Goal: Task Accomplishment & Management: Complete application form

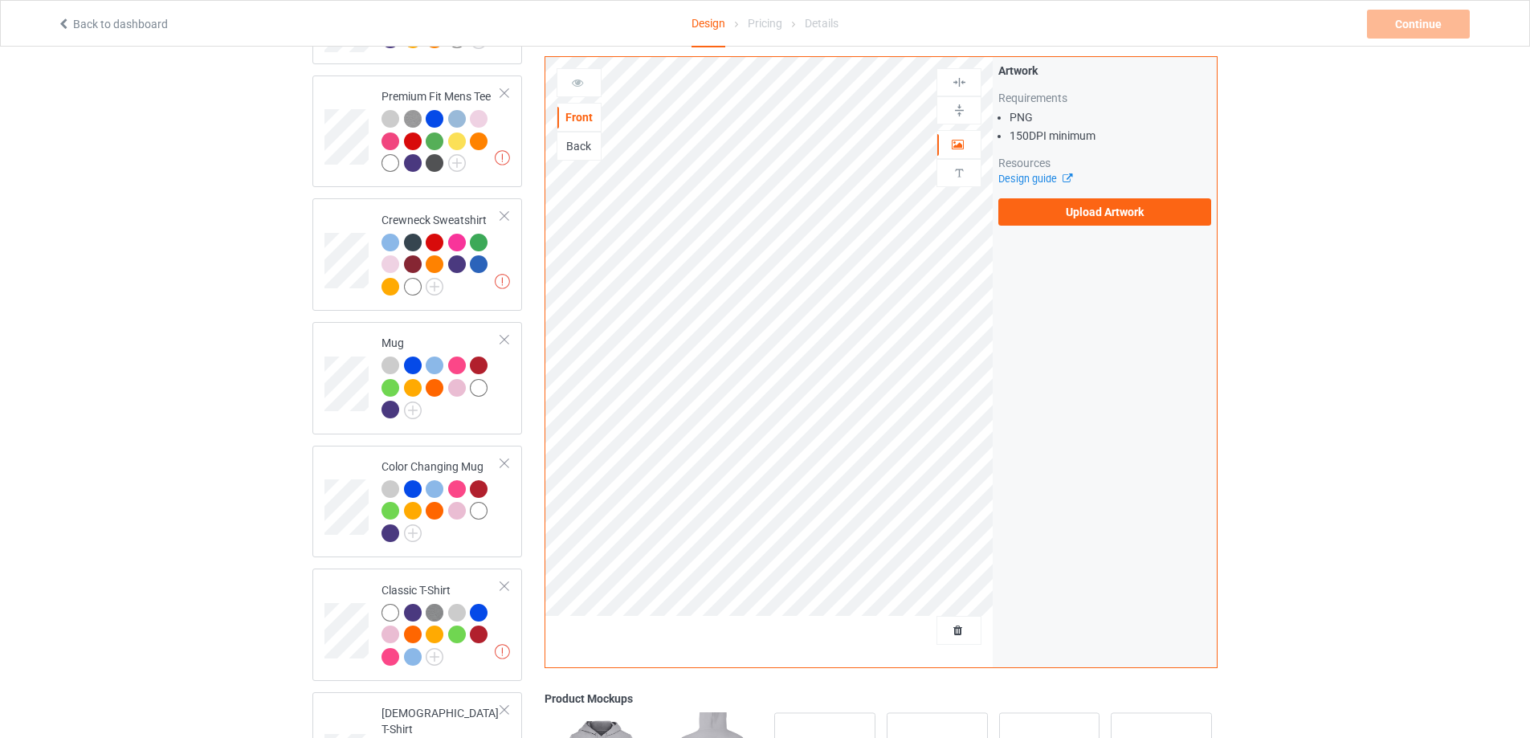
scroll to position [308, 0]
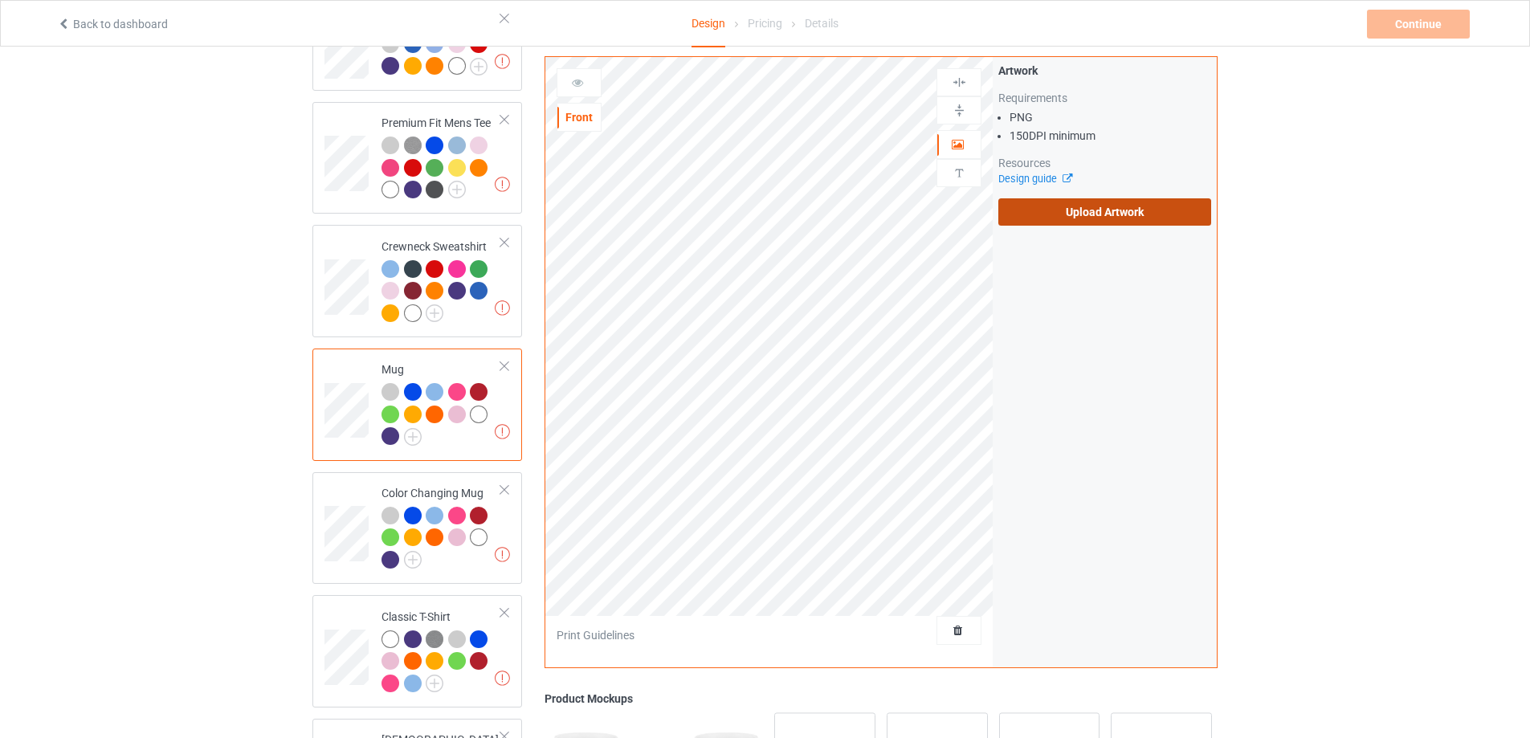
click at [1151, 208] on label "Upload Artwork" at bounding box center [1104, 211] width 213 height 27
click at [0, 0] on input "Upload Artwork" at bounding box center [0, 0] width 0 height 0
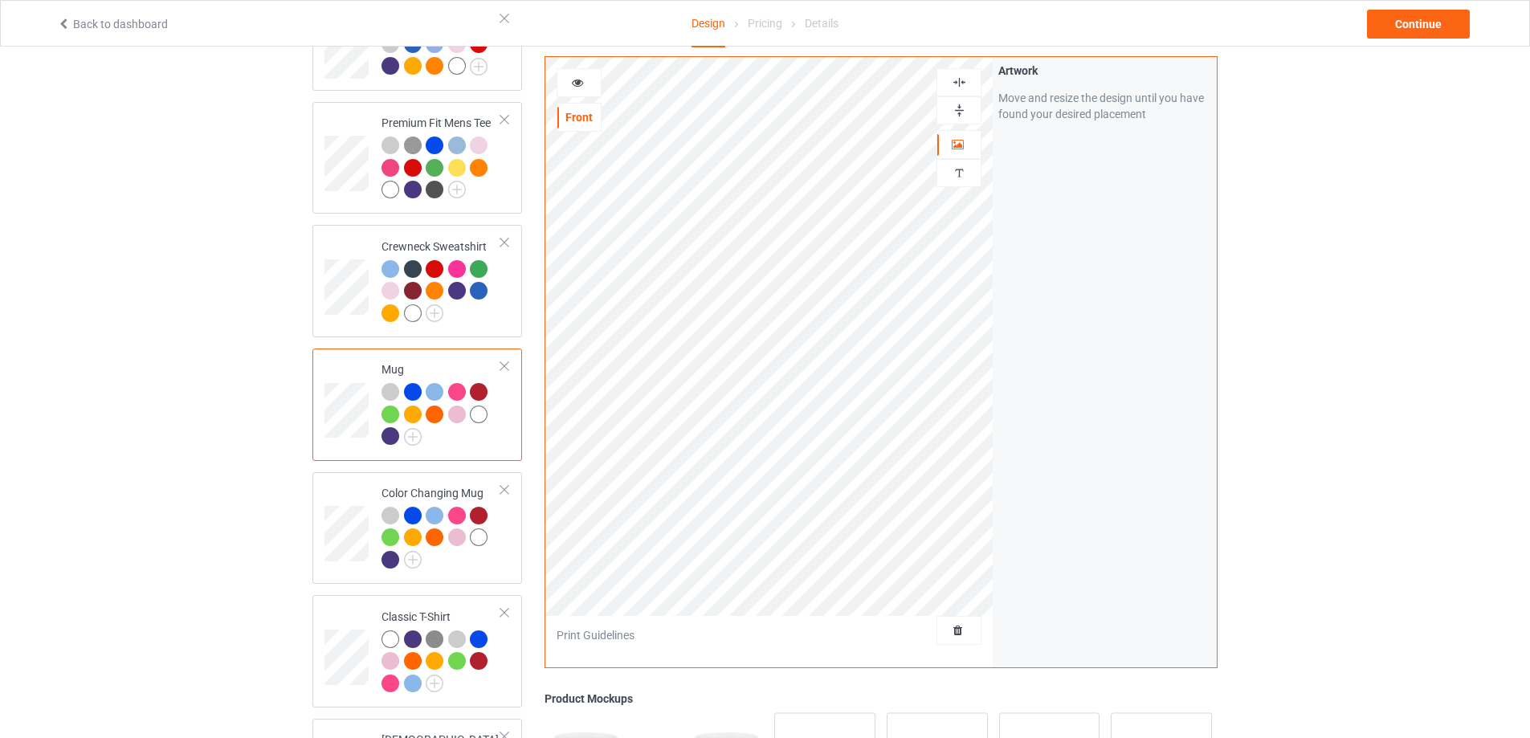
click at [951, 107] on img at bounding box center [958, 110] width 15 height 15
click at [1449, 33] on div "Continue" at bounding box center [1418, 24] width 103 height 29
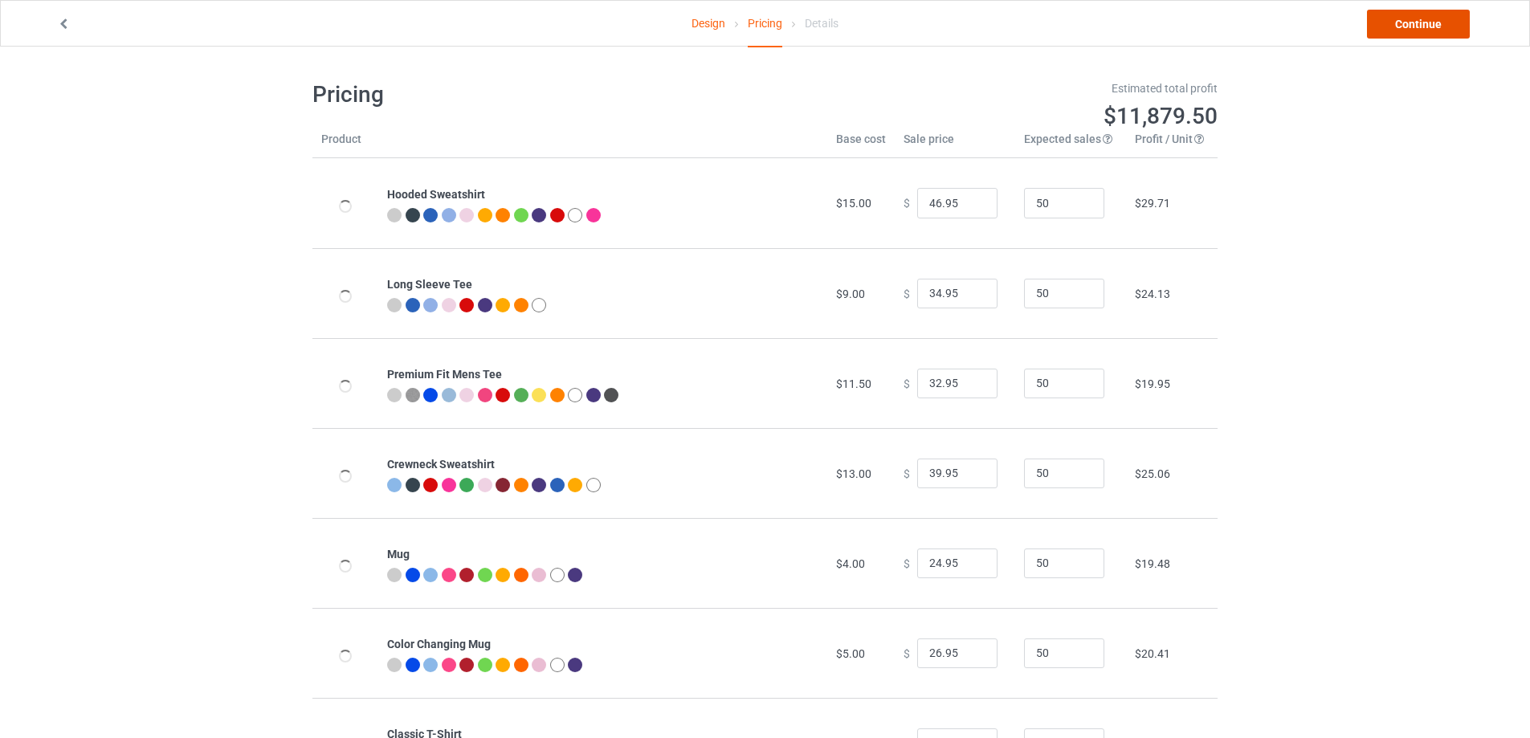
click at [1434, 31] on link "Continue" at bounding box center [1418, 24] width 103 height 29
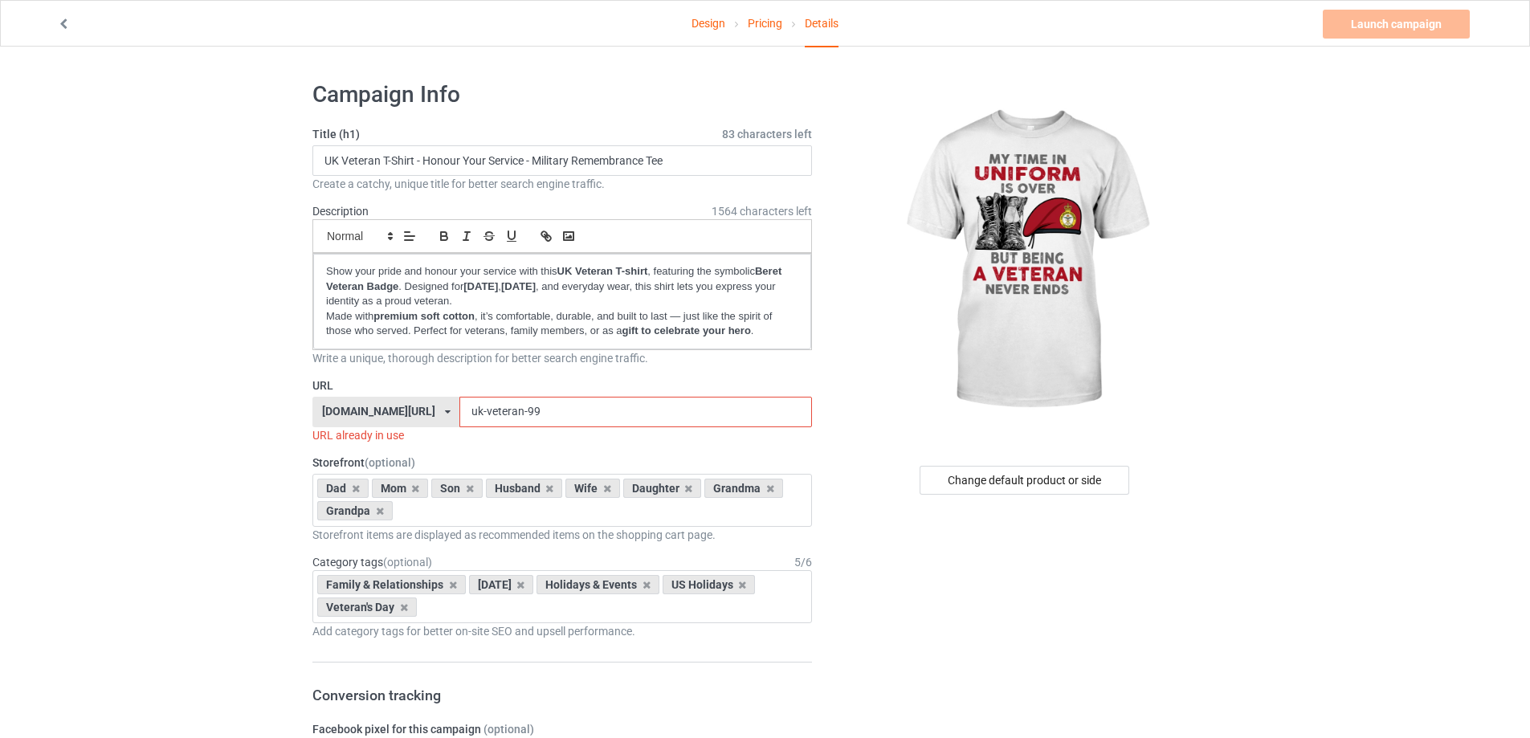
click at [515, 407] on input "uk-veteran-99" at bounding box center [635, 412] width 352 height 31
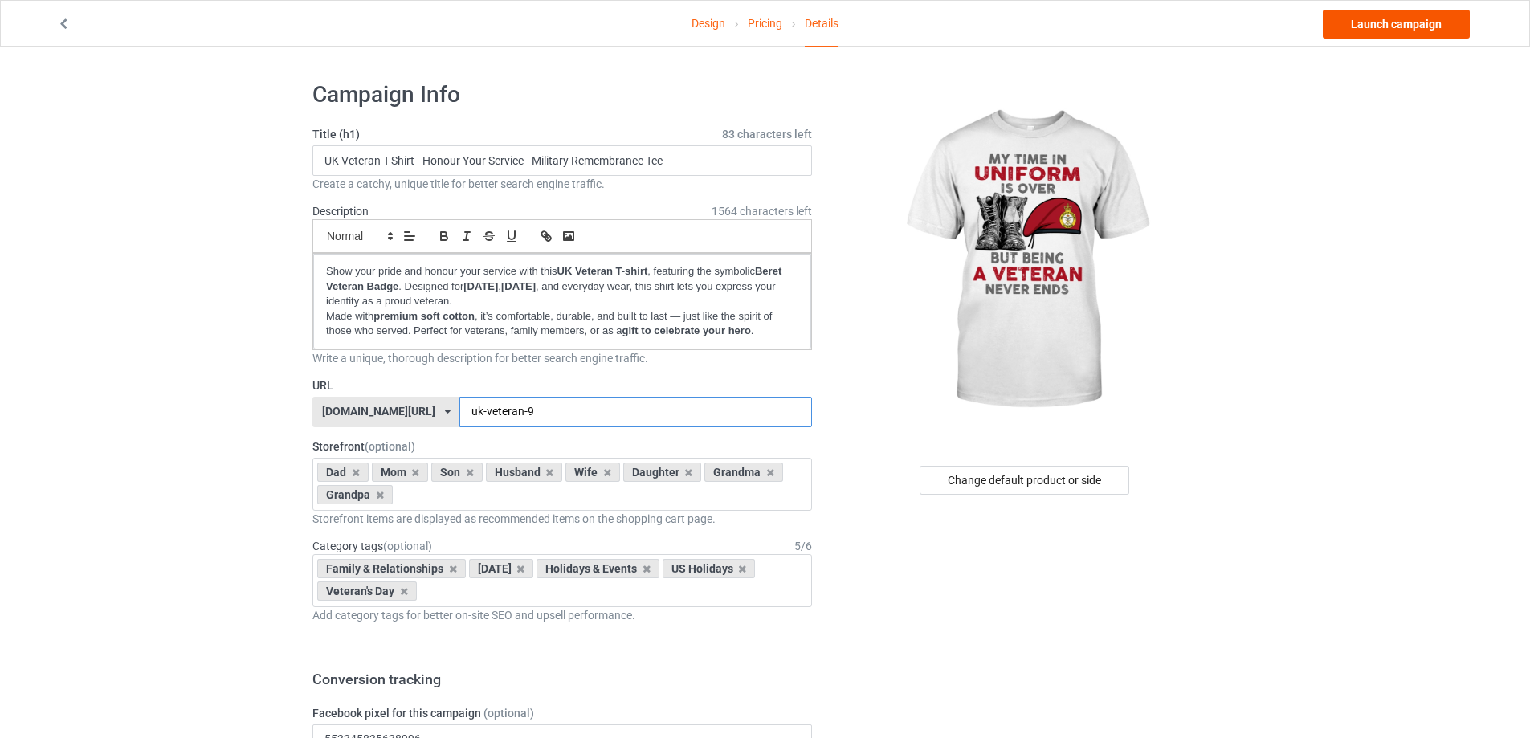
type input "uk-veteran-9"
click at [1408, 27] on link "Launch campaign" at bounding box center [1395, 24] width 147 height 29
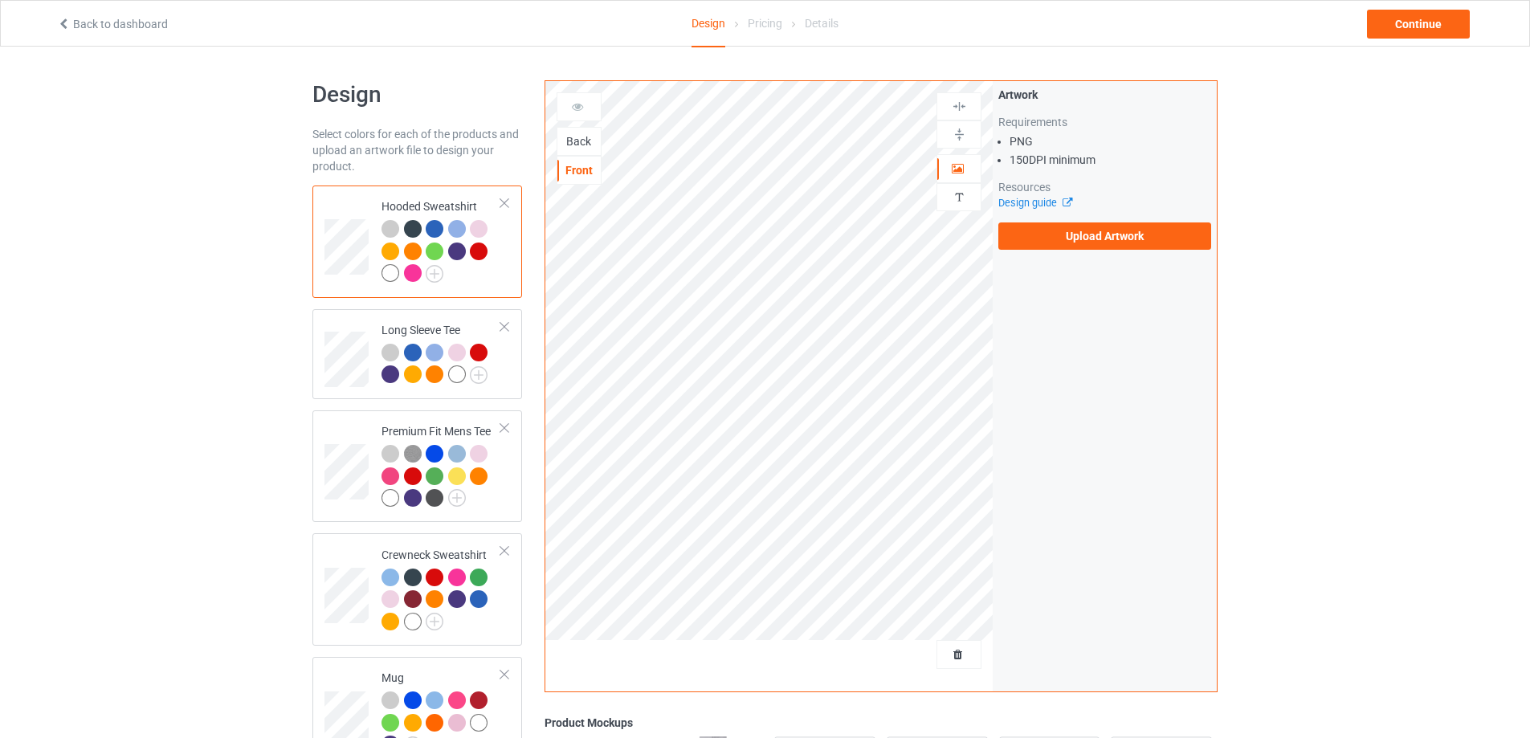
scroll to position [134, 0]
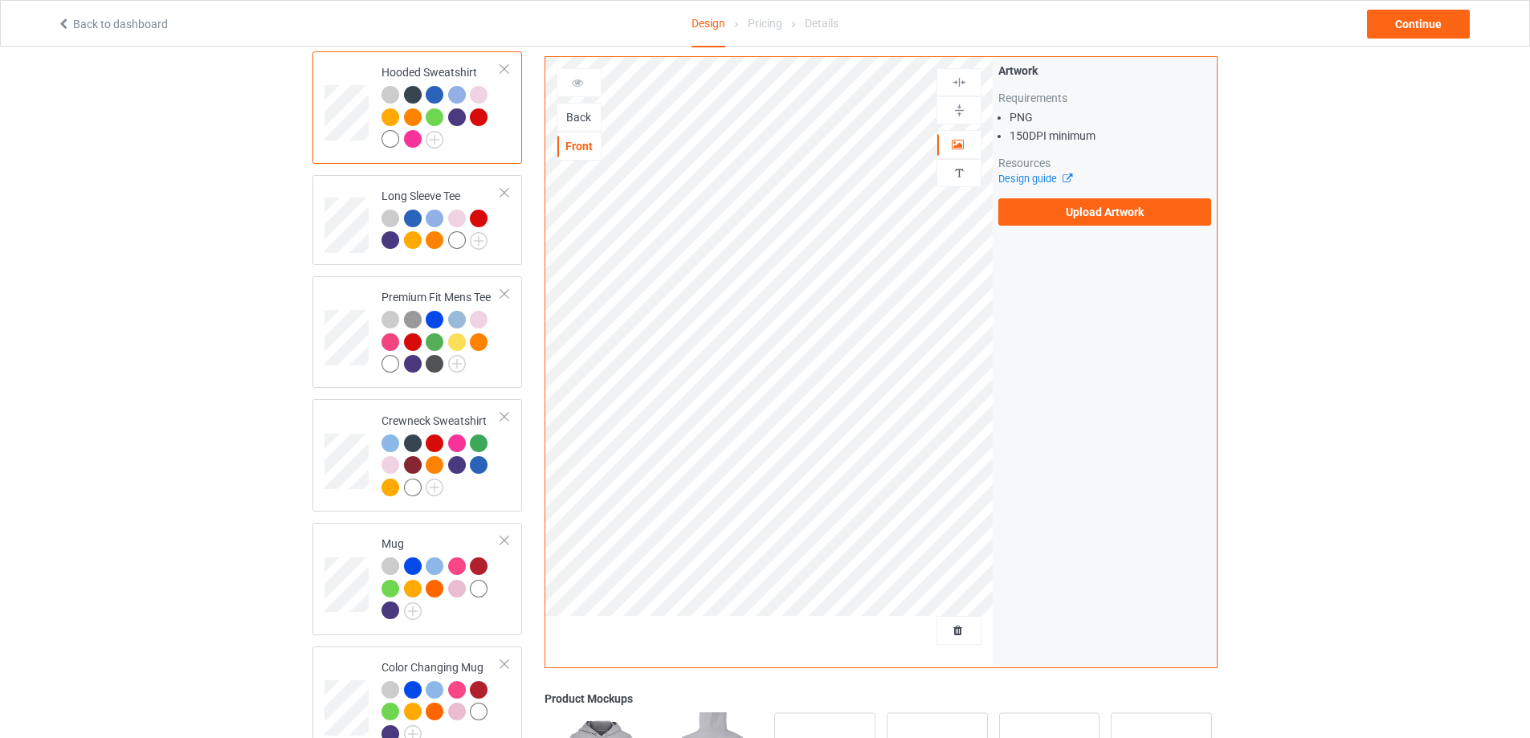
click at [575, 118] on div "Back" at bounding box center [578, 117] width 43 height 16
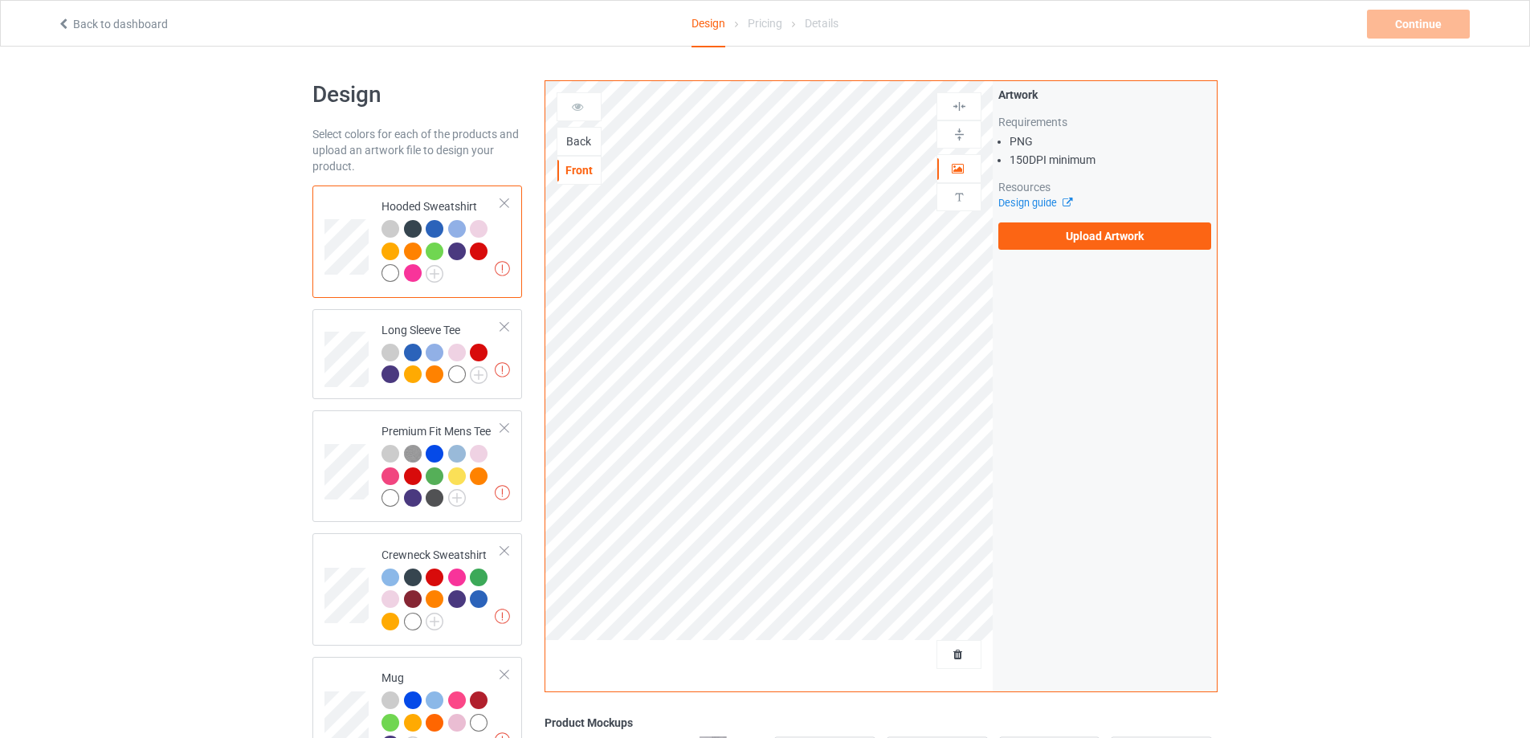
click at [571, 147] on div "Back" at bounding box center [578, 141] width 43 height 16
click at [1079, 230] on label "Upload Artwork" at bounding box center [1104, 235] width 213 height 27
click at [0, 0] on input "Upload Artwork" at bounding box center [0, 0] width 0 height 0
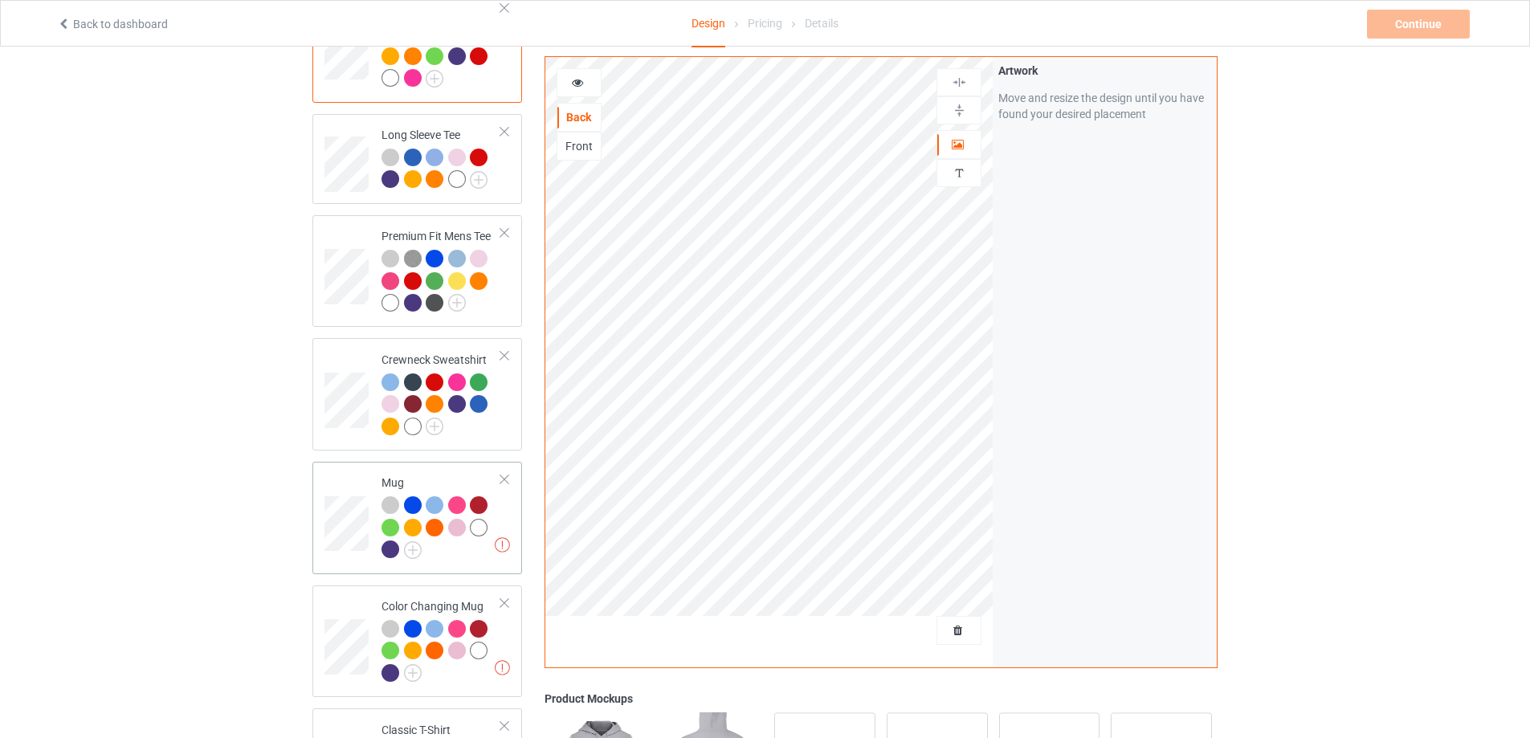
scroll to position [401, 0]
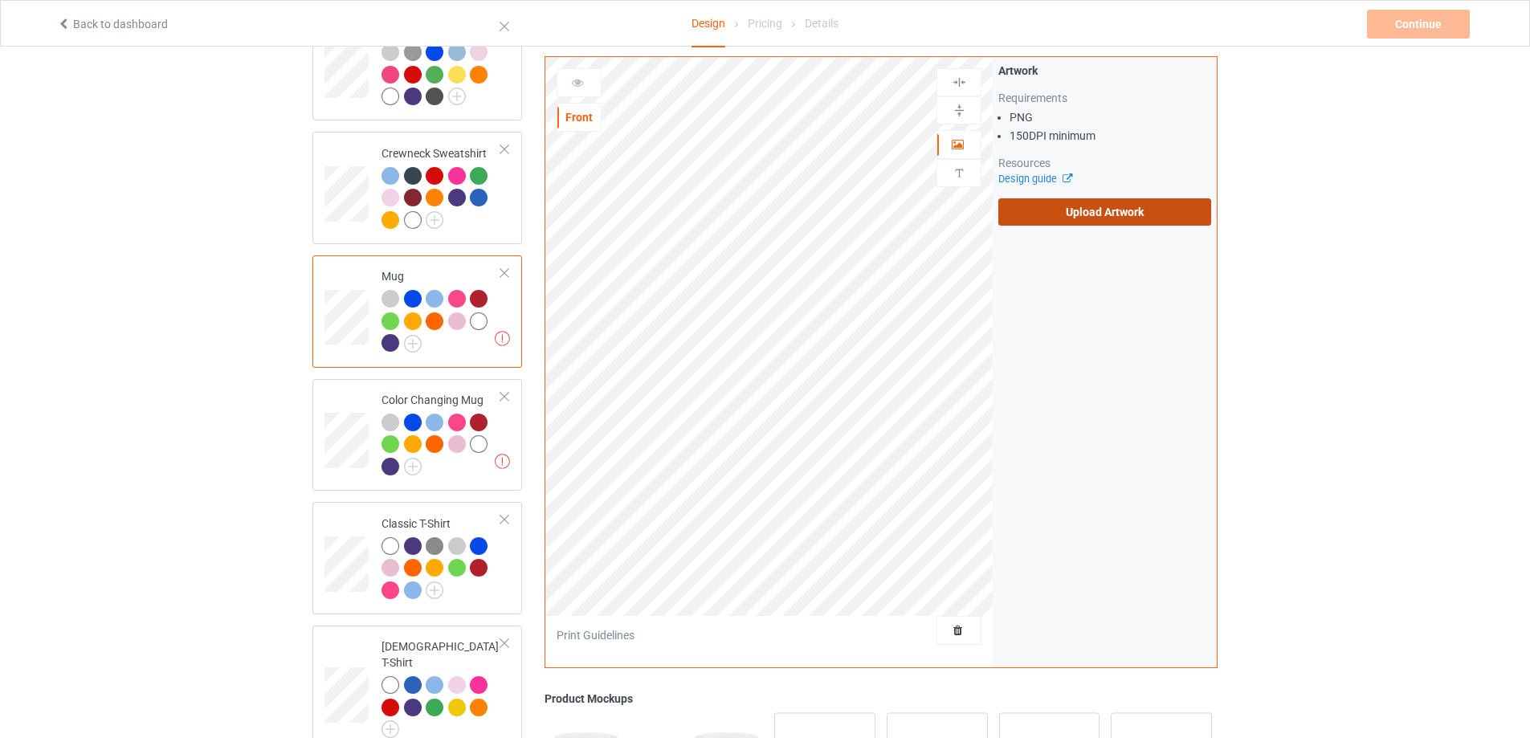
click at [1110, 217] on label "Upload Artwork" at bounding box center [1104, 211] width 213 height 27
click at [0, 0] on input "Upload Artwork" at bounding box center [0, 0] width 0 height 0
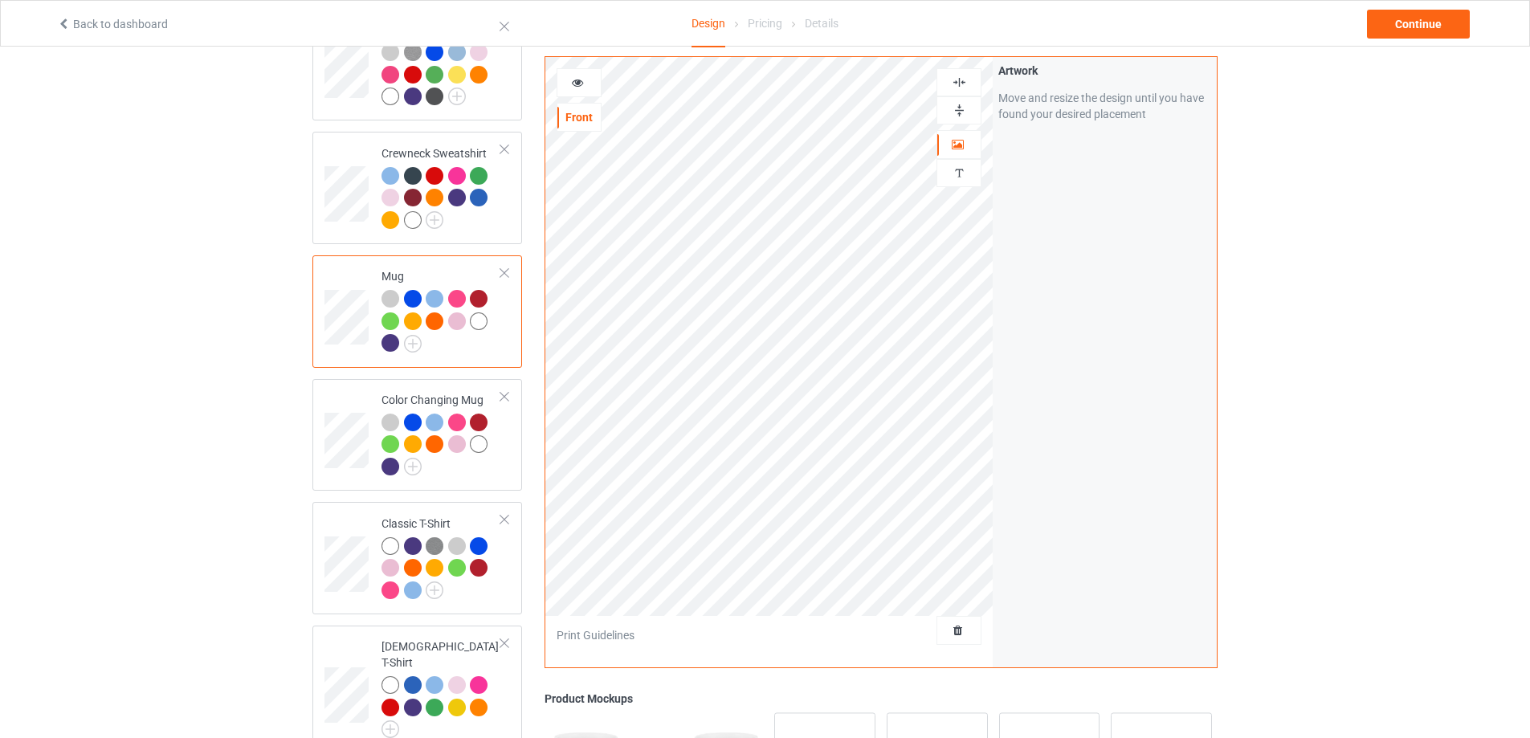
click at [962, 110] on img at bounding box center [958, 110] width 15 height 15
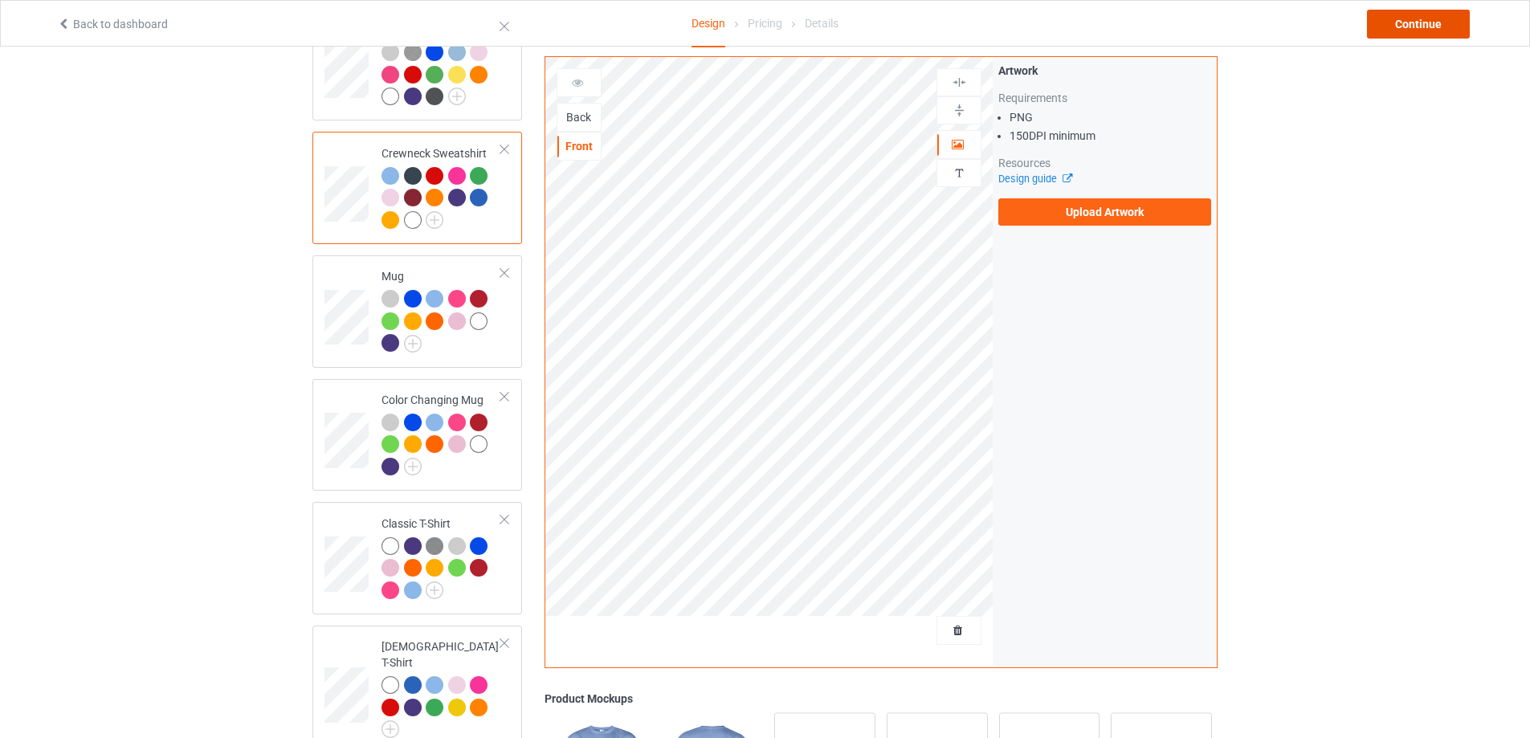
click at [1443, 26] on div "Continue" at bounding box center [1418, 24] width 103 height 29
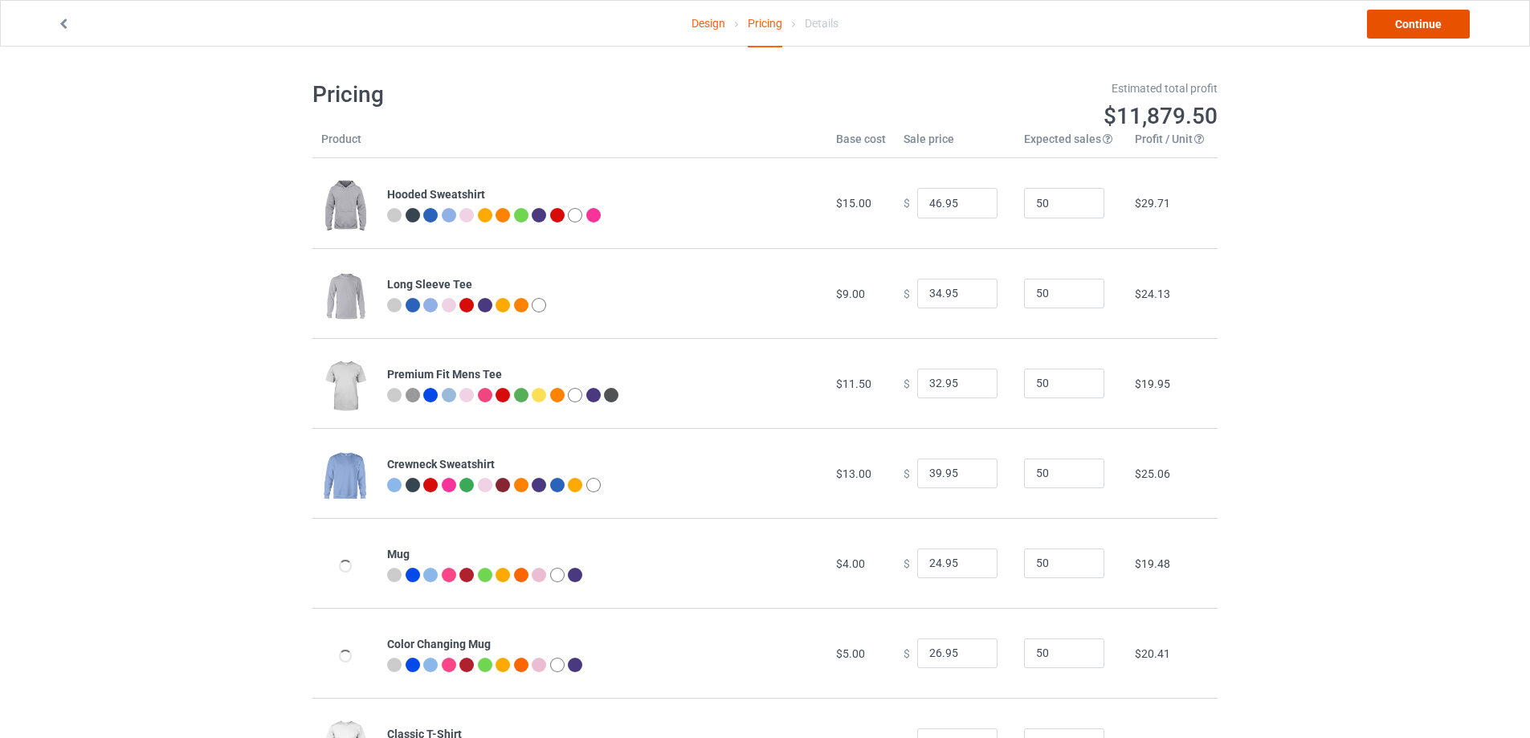
click at [1443, 26] on link "Continue" at bounding box center [1418, 24] width 103 height 29
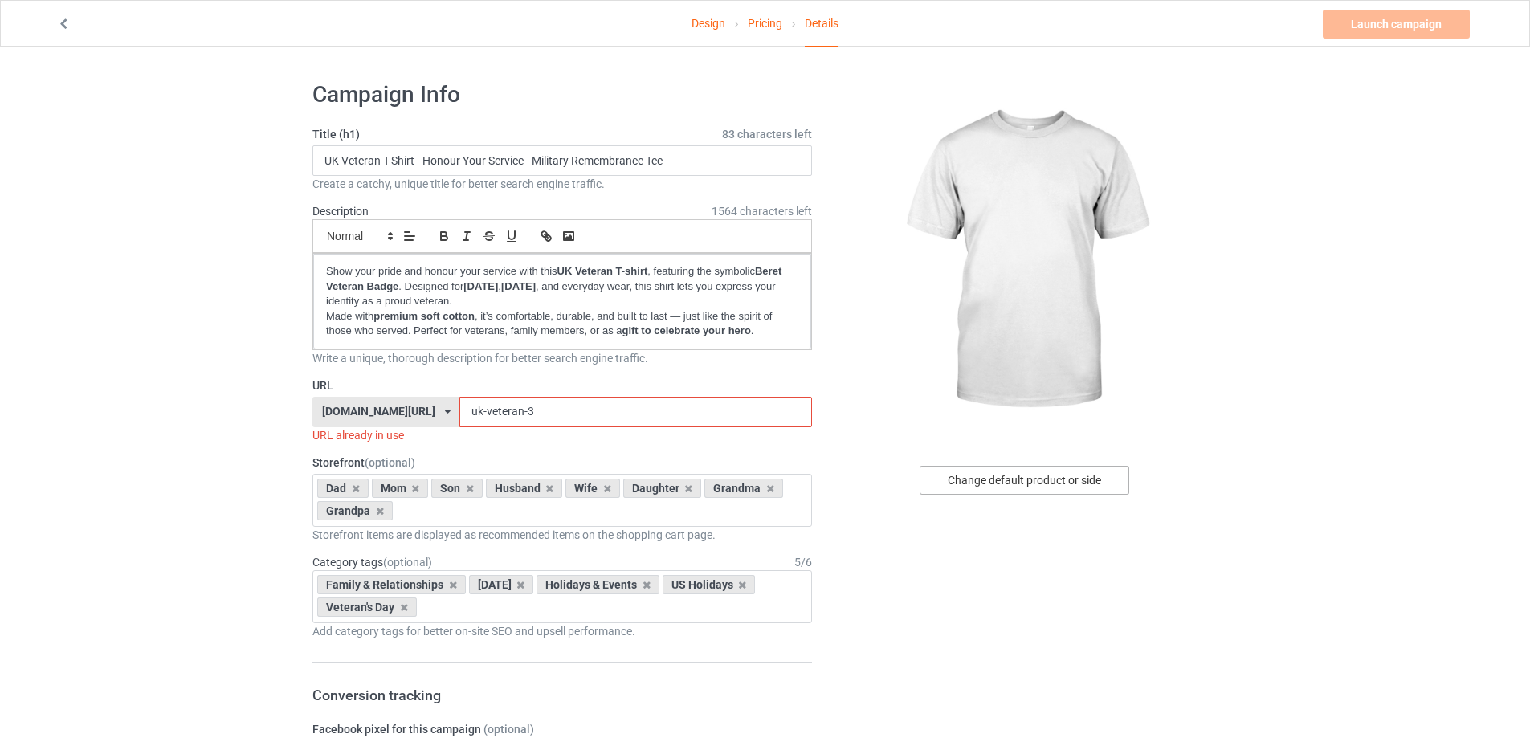
click at [1060, 483] on div "Change default product or side" at bounding box center [1024, 480] width 210 height 29
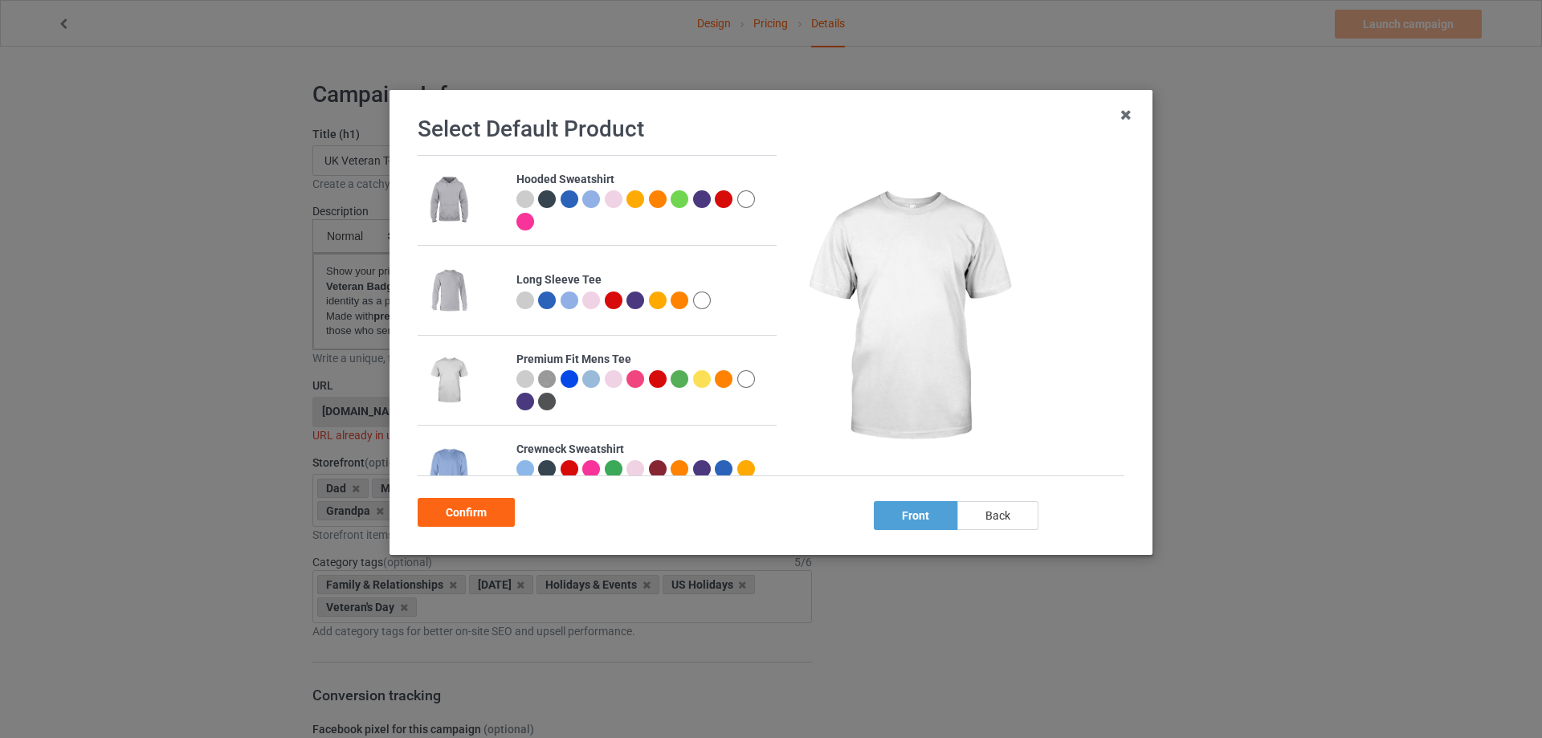
click at [995, 507] on div "back" at bounding box center [997, 515] width 81 height 29
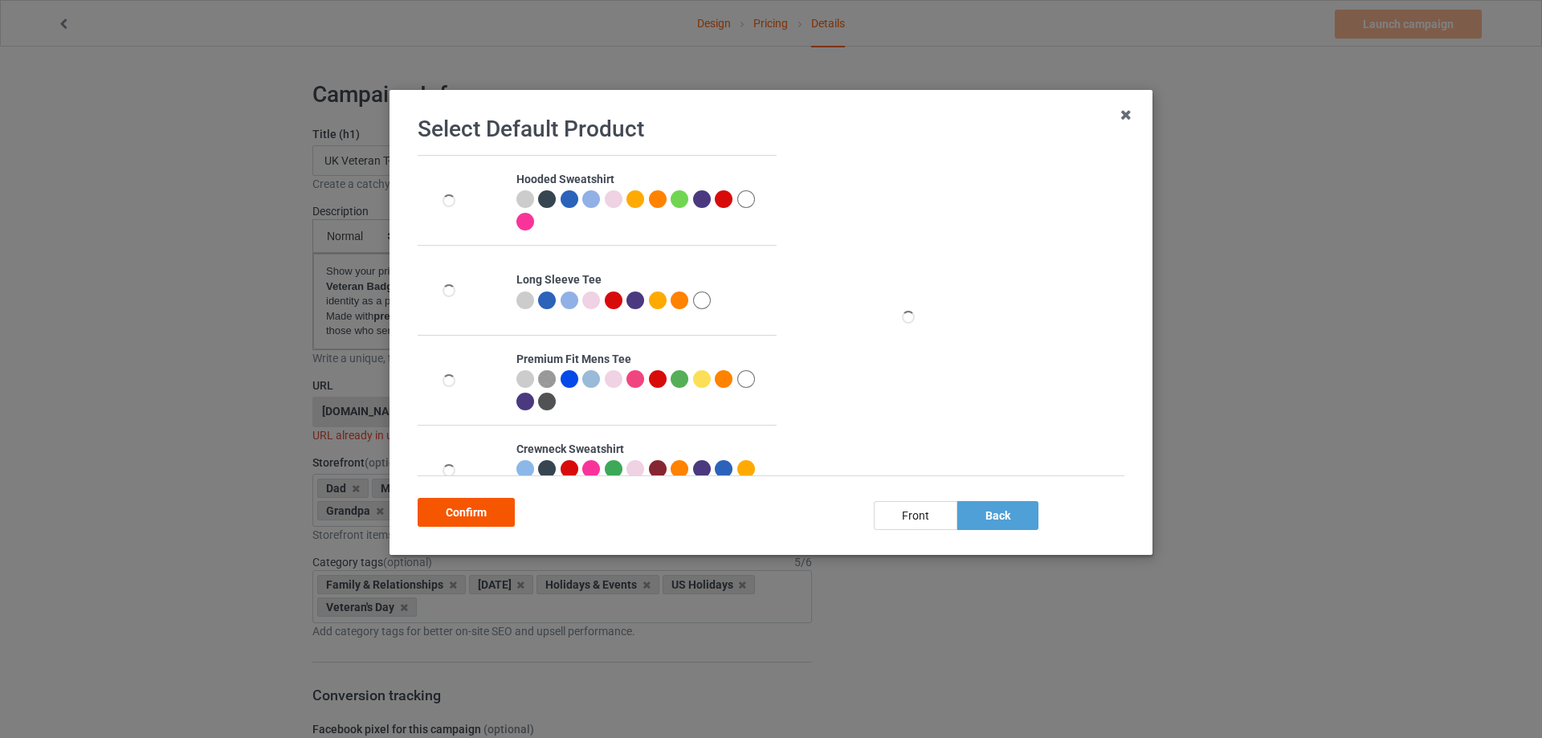
click at [475, 516] on div "Confirm" at bounding box center [466, 512] width 97 height 29
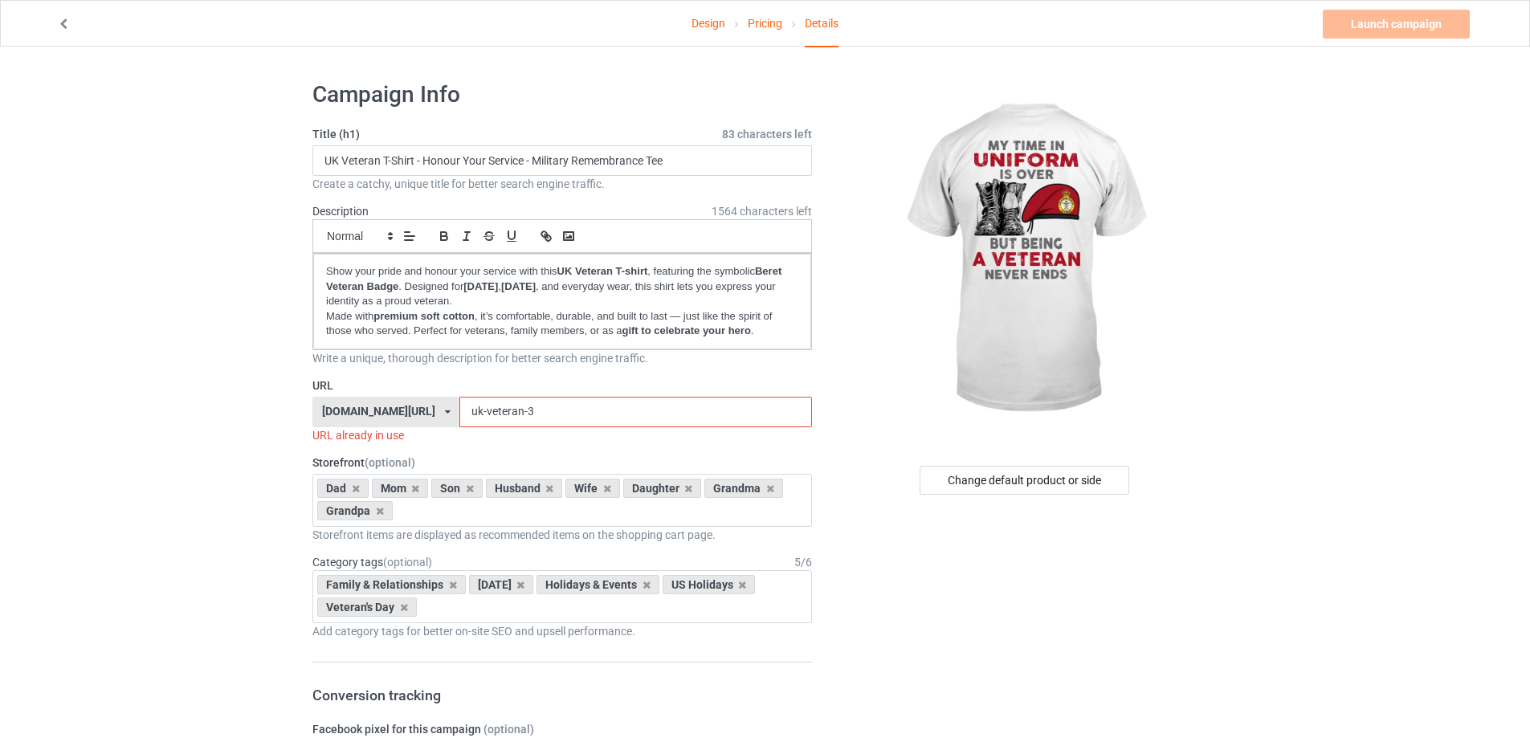
click at [495, 418] on input "uk-veteran-3" at bounding box center [635, 412] width 352 height 31
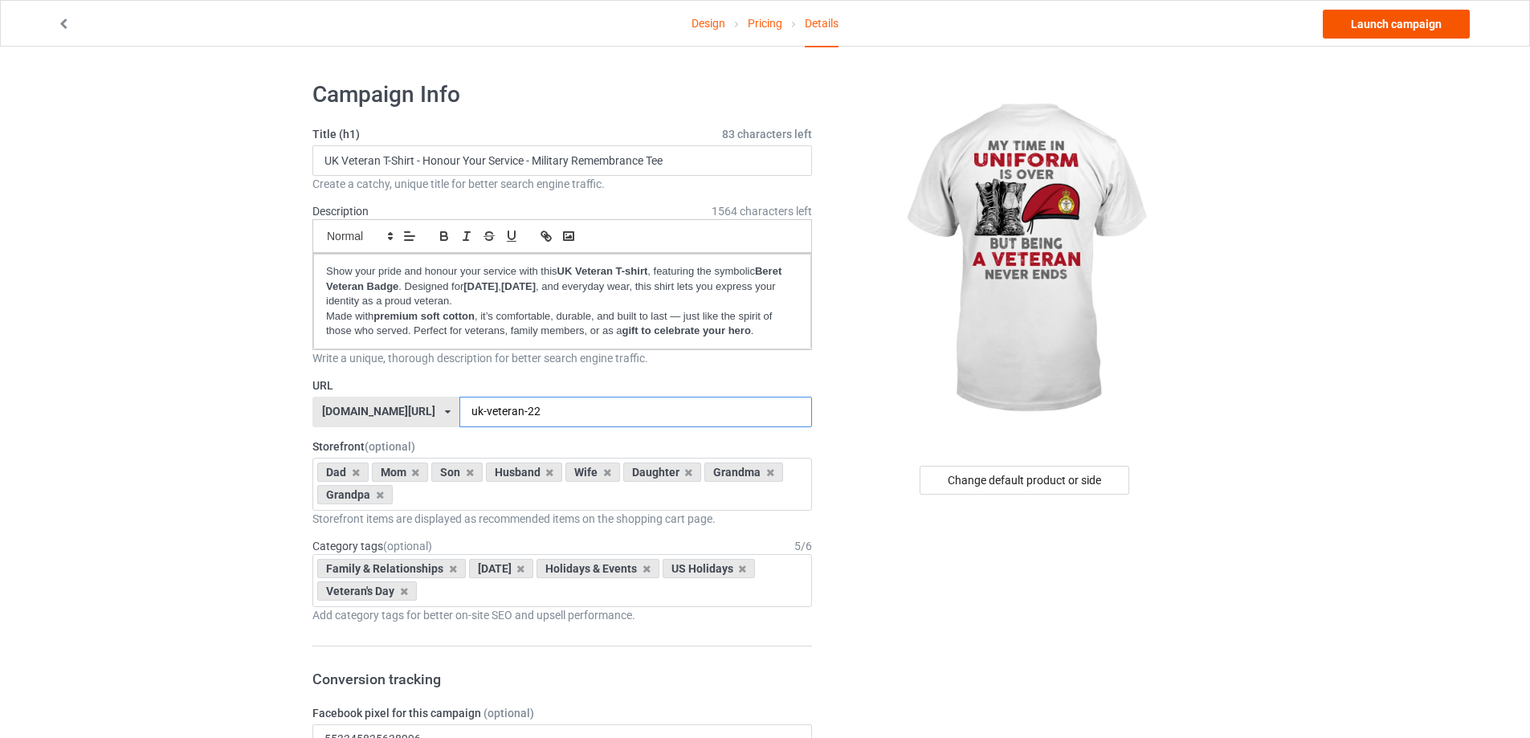
type input "uk-veteran-22"
click at [1416, 19] on link "Launch campaign" at bounding box center [1395, 24] width 147 height 29
